Goal: Find specific page/section: Find specific page/section

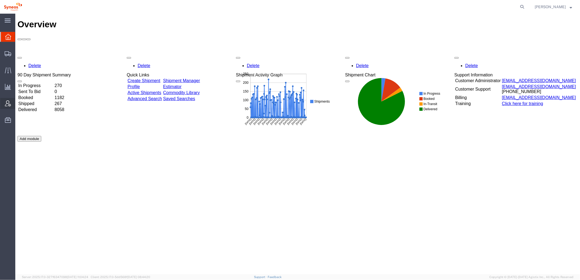
click at [10, 104] on icon at bounding box center [8, 103] width 6 height 6
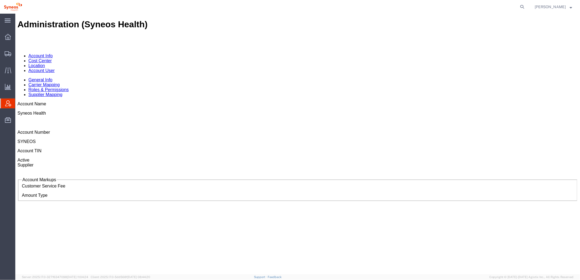
click at [54, 68] on link "Account User" at bounding box center [41, 70] width 26 height 5
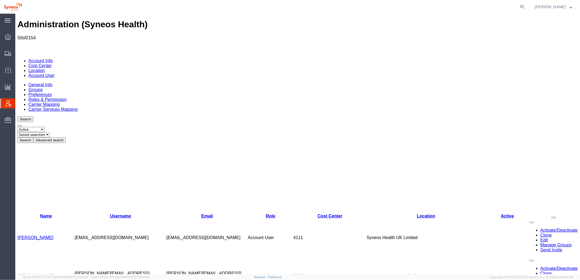
click at [66, 137] on button "Advanced search" at bounding box center [49, 140] width 32 height 6
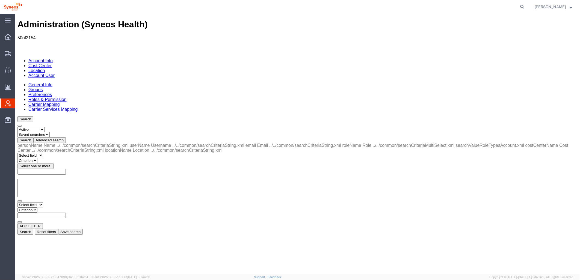
click at [43, 202] on select "Select field Cost Center Email Location Name Role Username" at bounding box center [30, 204] width 26 height 5
select select "locationName"
click at [17, 202] on select "Select field Cost Center Email Location Name Role Username" at bounding box center [30, 204] width 26 height 5
click at [50, 207] on select "Criterion contains does not contain is is blank is not blank starts with" at bounding box center [33, 209] width 33 height 5
select select "contains"
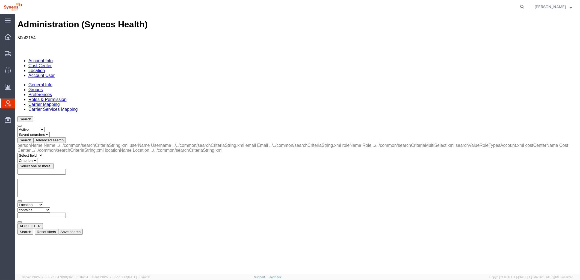
click at [50, 207] on select "Criterion contains does not contain is is blank is not blank starts with" at bounding box center [33, 209] width 33 height 5
drag, startPoint x: 111, startPoint y: 85, endPoint x: 115, endPoint y: 84, distance: 4.0
click at [66, 212] on input "text" at bounding box center [41, 215] width 48 height 6
type input "zdnu"
click at [33, 229] on button "Search" at bounding box center [25, 232] width 16 height 6
